Goal: Information Seeking & Learning: Understand process/instructions

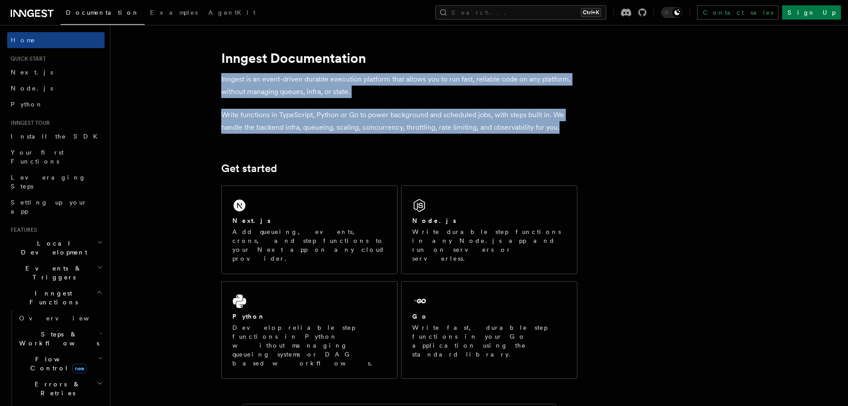
drag, startPoint x: 217, startPoint y: 76, endPoint x: 588, endPoint y: 127, distance: 373.9
copy article "Inngest is an event-driven durable execution platform that allows you to run fa…"
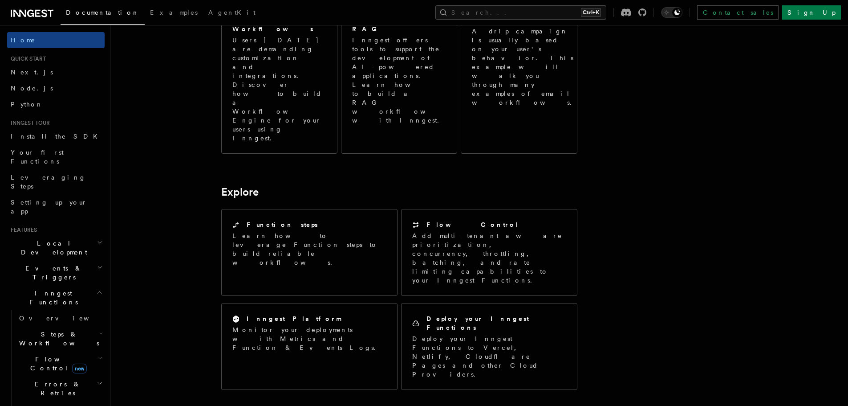
scroll to position [563, 0]
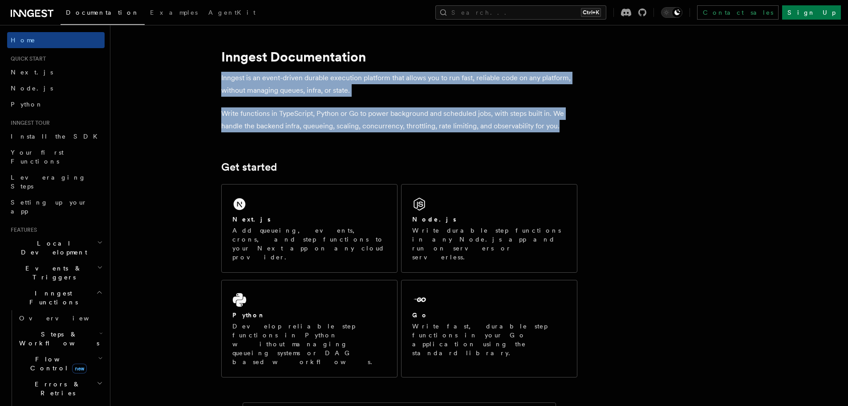
scroll to position [0, 0]
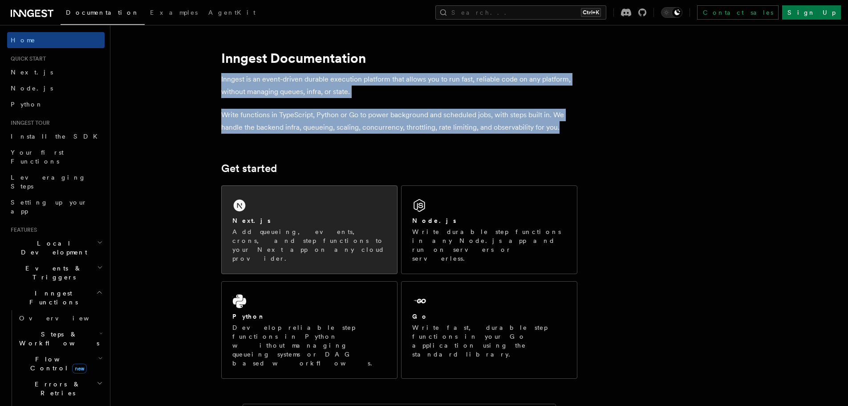
click at [232, 213] on div "Next.js Add queueing, events, crons, and step functions to your Next app on any…" at bounding box center [309, 230] width 175 height 88
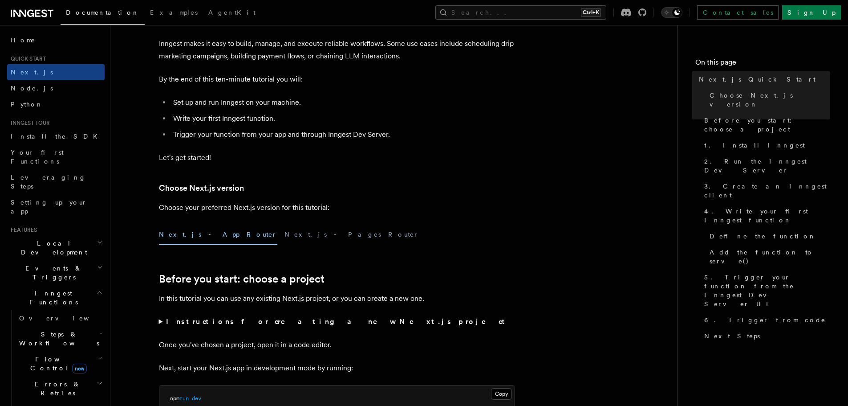
scroll to position [68, 0]
click at [285, 238] on button "Next.js - Pages Router" at bounding box center [352, 234] width 134 height 20
click at [210, 237] on button "Next.js - App Router" at bounding box center [218, 234] width 118 height 20
click at [285, 235] on button "Next.js - Pages Router" at bounding box center [352, 234] width 134 height 20
click at [208, 236] on button "Next.js - App Router" at bounding box center [218, 234] width 118 height 20
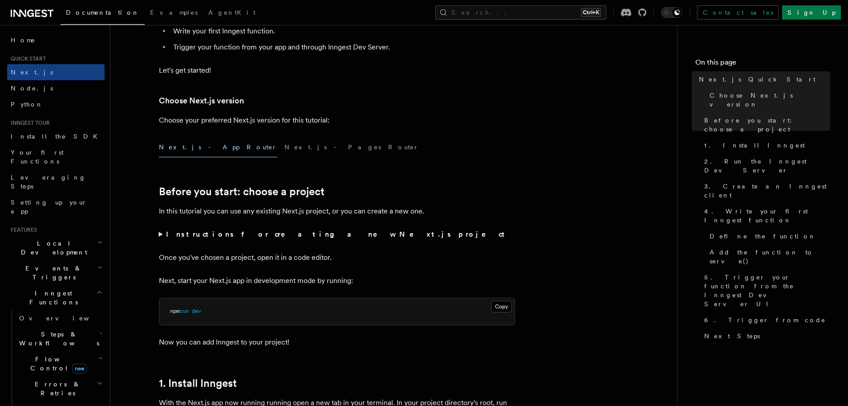
scroll to position [163, 0]
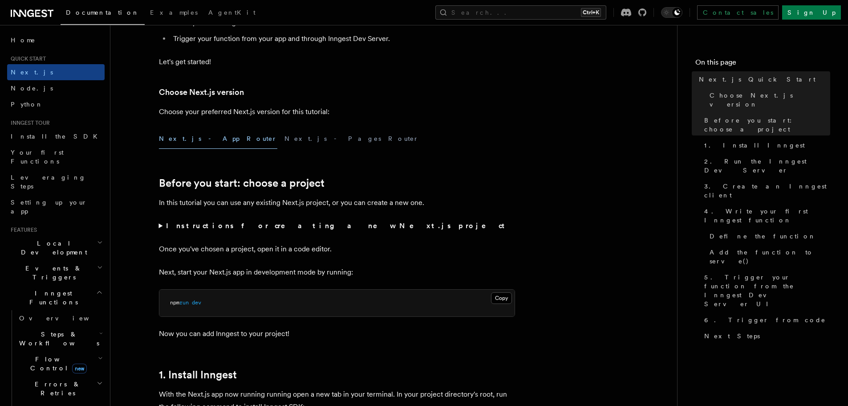
click at [159, 226] on summary "Instructions for creating a new Next.js project" at bounding box center [337, 226] width 356 height 12
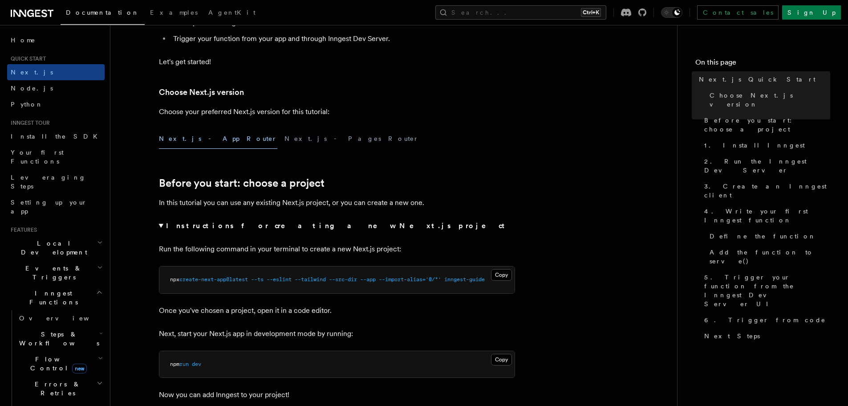
click at [163, 227] on summary "Instructions for creating a new Next.js project" at bounding box center [337, 226] width 356 height 12
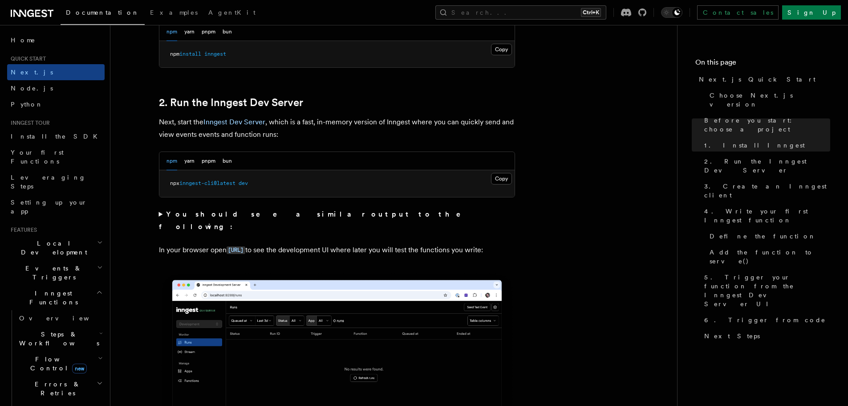
scroll to position [566, 0]
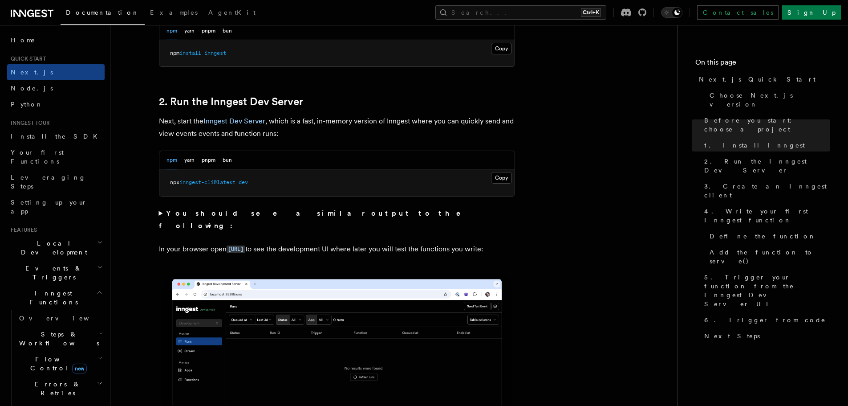
click at [162, 215] on summary "You should see a similar output to the following:" at bounding box center [337, 219] width 356 height 25
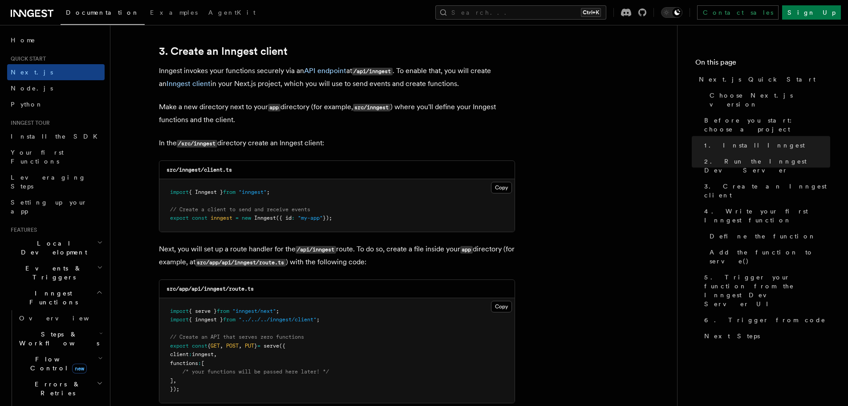
scroll to position [1237, 0]
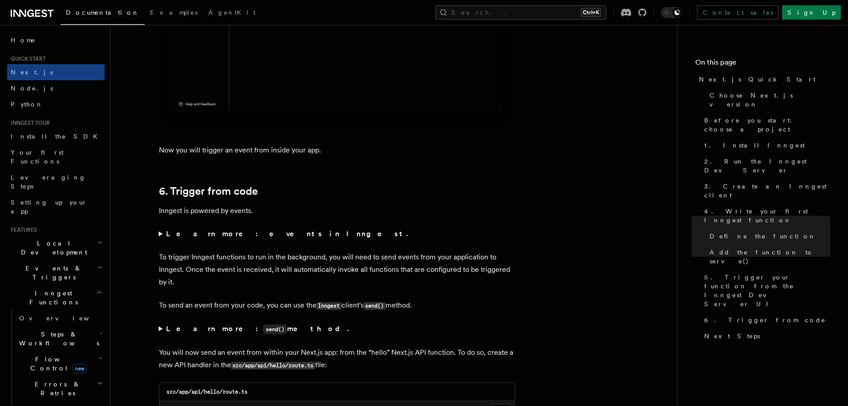
scroll to position [4553, 0]
click at [162, 234] on summary "Learn more: events in Inngest." at bounding box center [337, 234] width 356 height 12
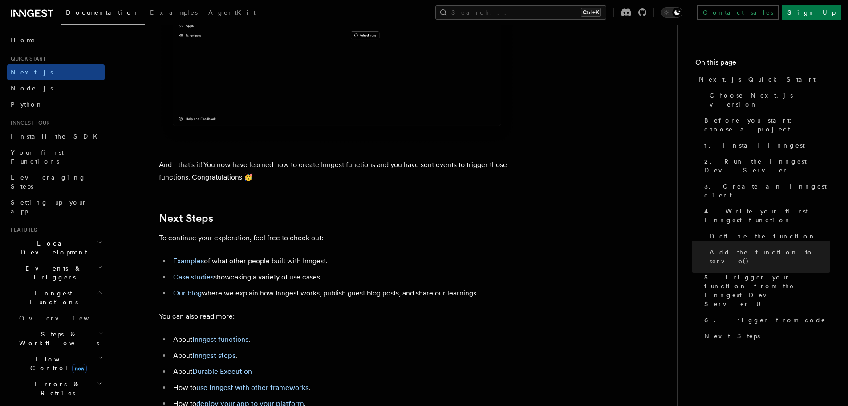
scroll to position [5881, 0]
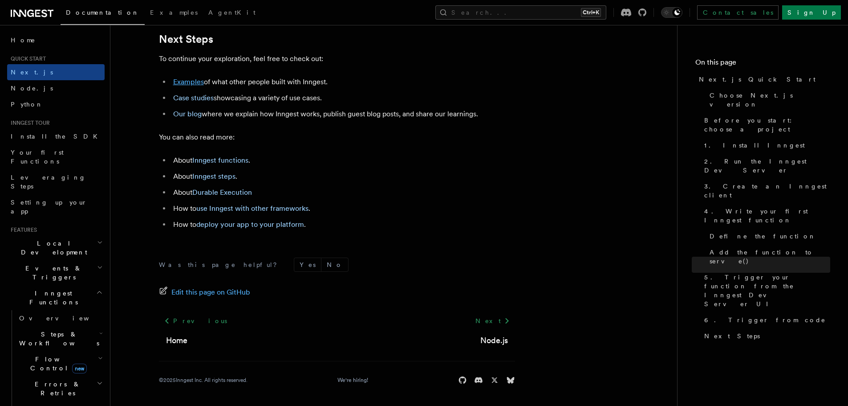
click at [181, 85] on link "Examples" at bounding box center [188, 81] width 31 height 8
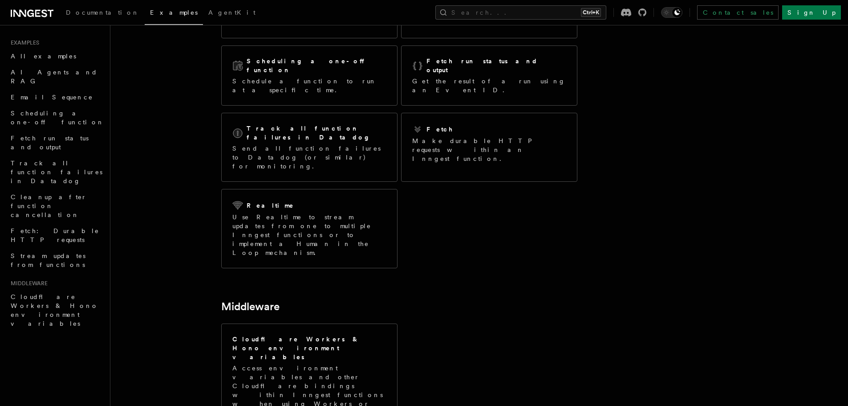
scroll to position [159, 0]
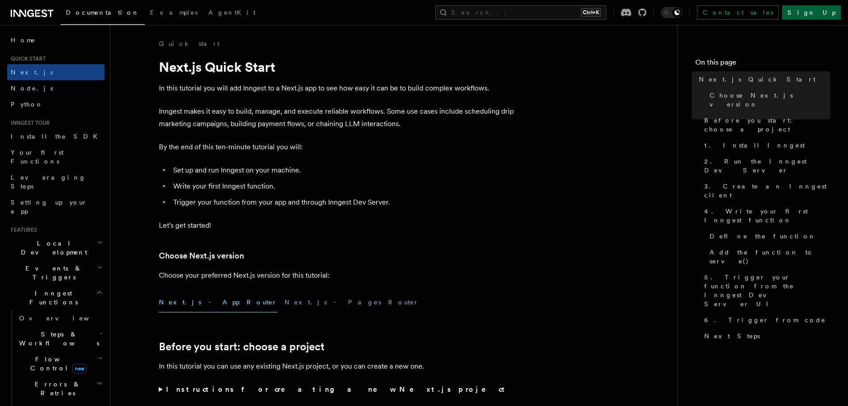
click at [826, 16] on link "Sign Up" at bounding box center [811, 12] width 59 height 14
